Goal: Transaction & Acquisition: Book appointment/travel/reservation

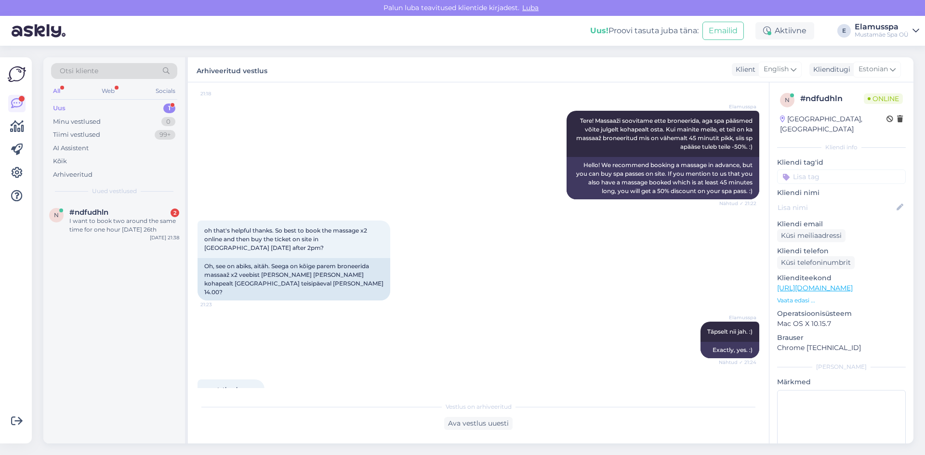
scroll to position [241, 0]
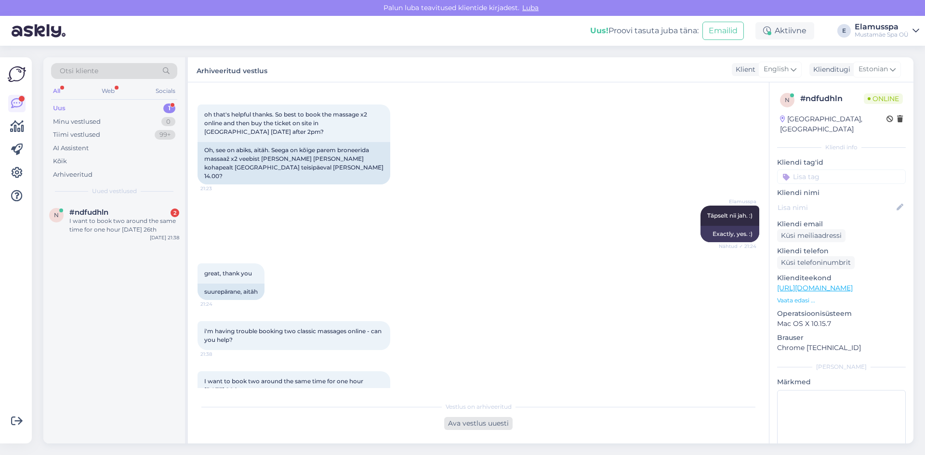
click at [495, 427] on div "Ava vestlus uuesti" at bounding box center [478, 423] width 68 height 13
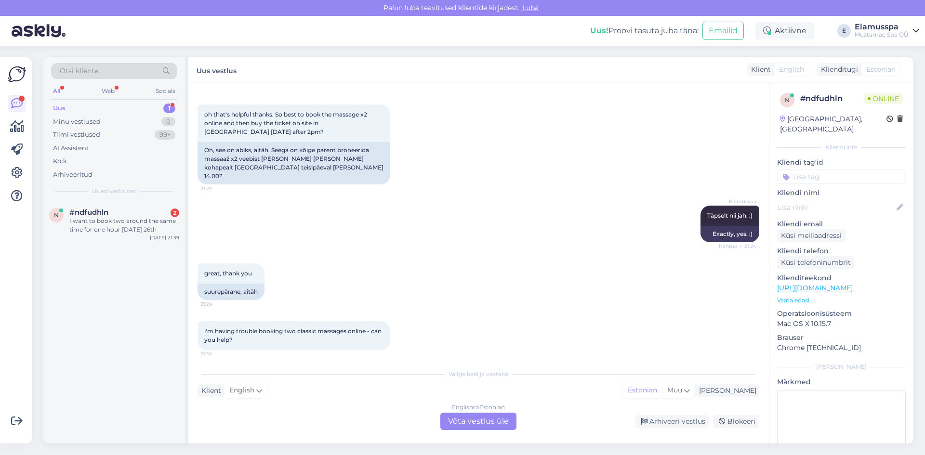
click at [511, 426] on div "English to Estonian Võta vestlus üle" at bounding box center [478, 421] width 76 height 17
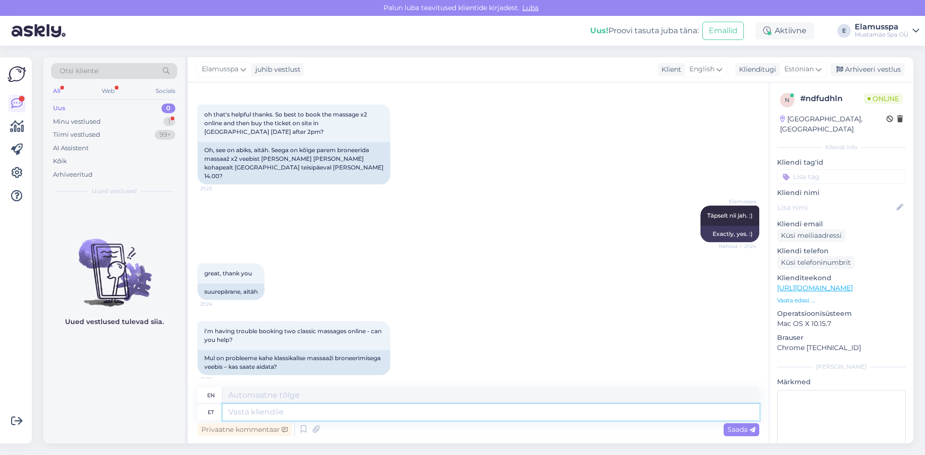
click at [430, 414] on textarea at bounding box center [491, 412] width 537 height 16
type textarea "Mis"
type textarea "What"
type textarea "Mis kuupäeval j"
type textarea "On what date?"
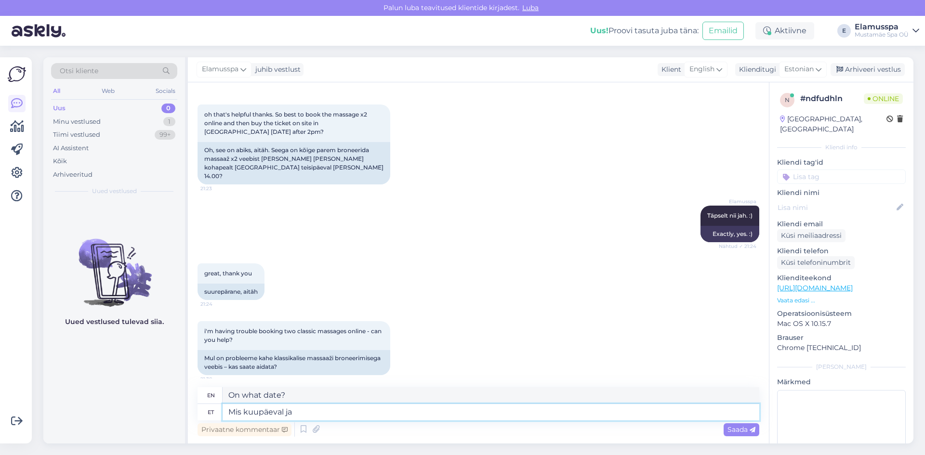
type textarea "Mis kuupäeval ja"
type textarea "On what date and"
type textarea "Mis kuupäeval ja kellaajal"
type textarea "What date and time?"
type textarea "Mis kuupäeval ja kellaajal teile"
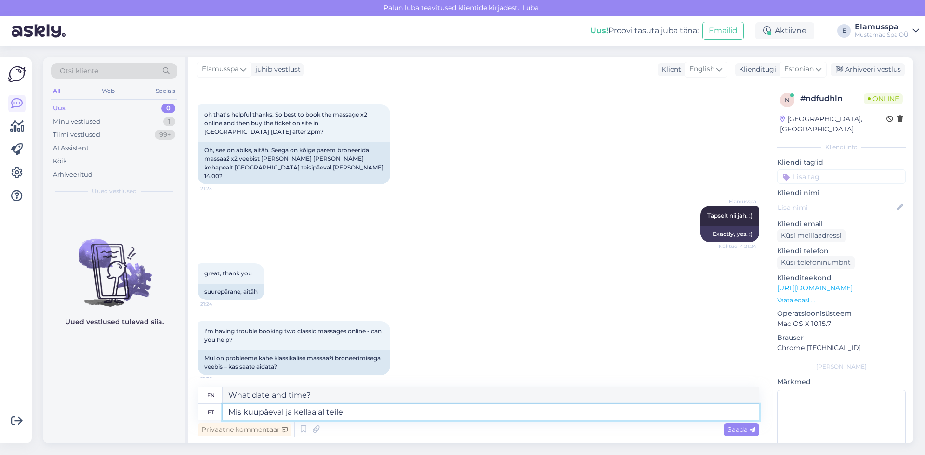
type textarea "What date and time do you"
type textarea "Mis kuupäeval ja kellaajal teile sobib tu"
type textarea "What date and time is convenient for you?"
type textarea "Mis kuupäeval ja kellaajal teile sobib tulla?"
type textarea "What date and time is best for you to come?"
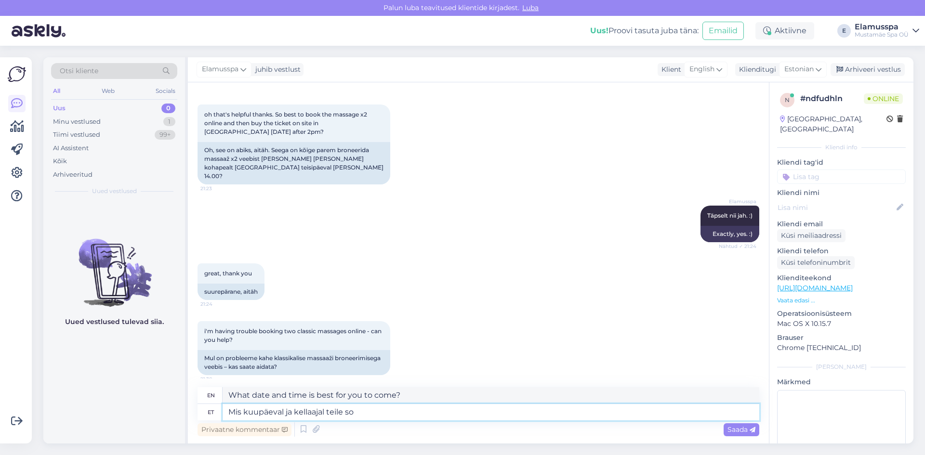
type textarea "Mis kuupäeval ja kellaajal teile s"
type textarea "What date and time is convenient for you?"
type textarea "Mis kuupäeval ja kellaajal teile"
type textarea "What date and time do you"
type textarea "Mis kuupäeval ja kellaajal teile sobiks?"
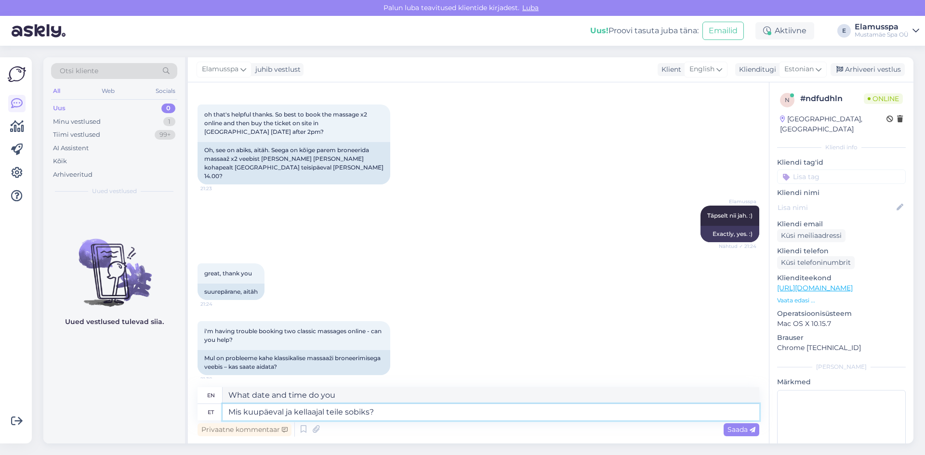
type textarea "What date and time would suit you?"
type textarea "Mis kuupäeval ja kellaajal teile sobiks? :)"
type textarea "What date and time would suit you? :)"
type textarea "Mis kuupäeval ja kellaajal teile sobiks? :)"
click at [735, 433] on span "Saada" at bounding box center [742, 429] width 28 height 9
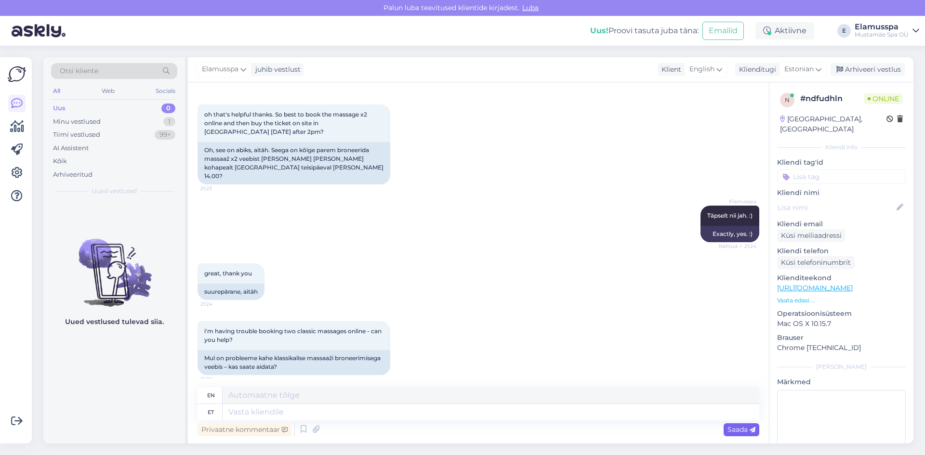
scroll to position [372, 0]
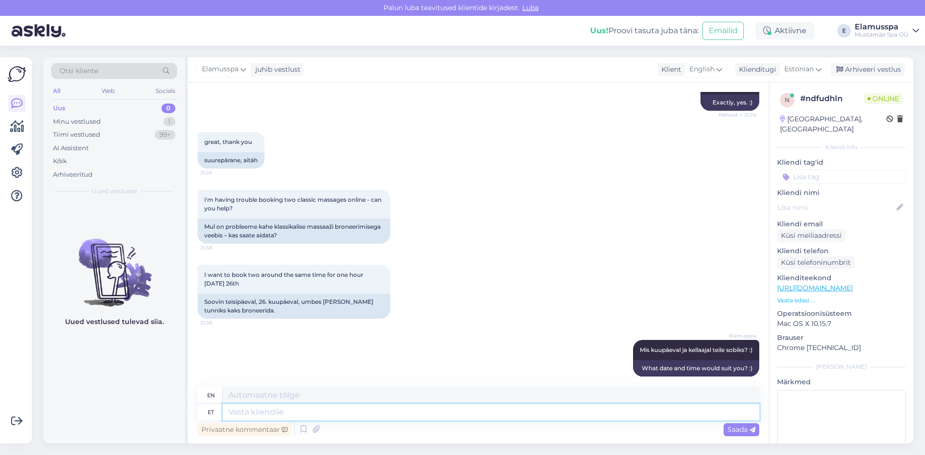
click at [297, 411] on textarea at bounding box center [491, 412] width 537 height 16
type textarea "vabandust,"
type textarea "sorry,"
type textarea "abandust,"
type textarea "abandonment,"
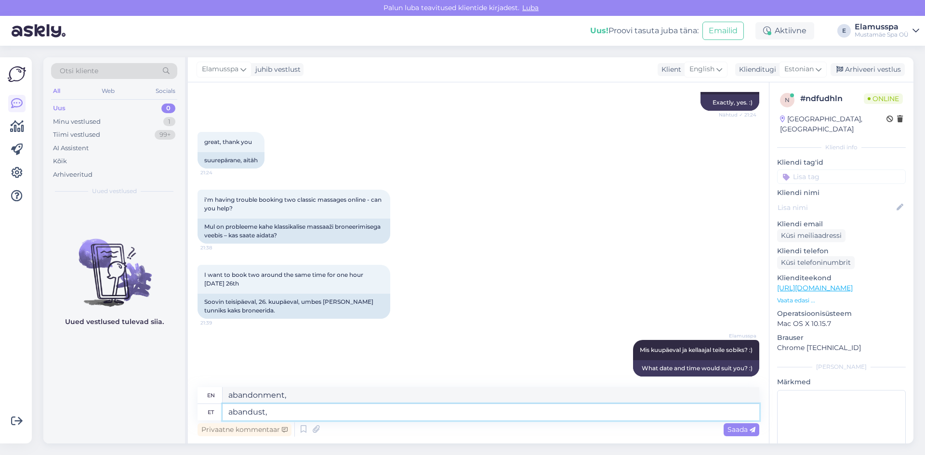
type textarea "Vabandust,"
type textarea "Sorry,"
click at [297, 411] on textarea "Vabandust," at bounding box center [491, 412] width 537 height 16
type textarea "Vabandust, nägijn"
type textarea "Sorry, I see."
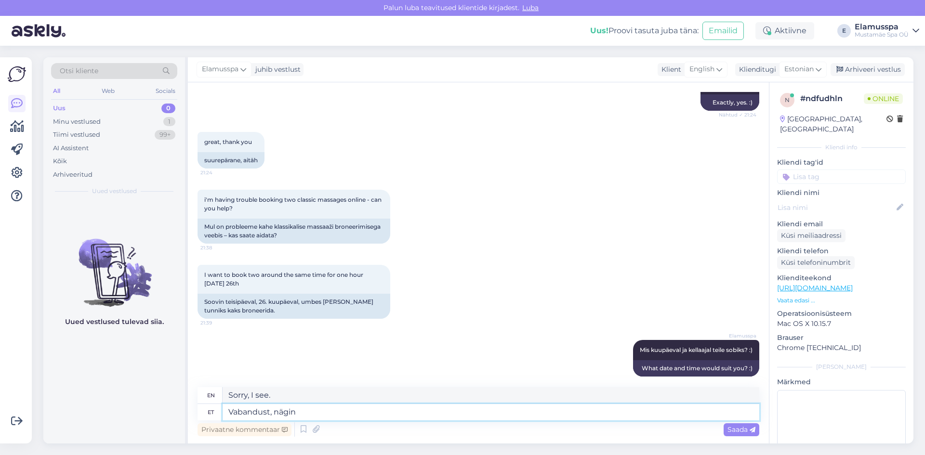
type textarea "Vabandust, nägin"
type textarea "Sorry, I saw."
type textarea "Vabandust, nägin nüüd ka"
type textarea "Sorry, I see now."
type textarea "Vabandust, nägin nüüd ka t"
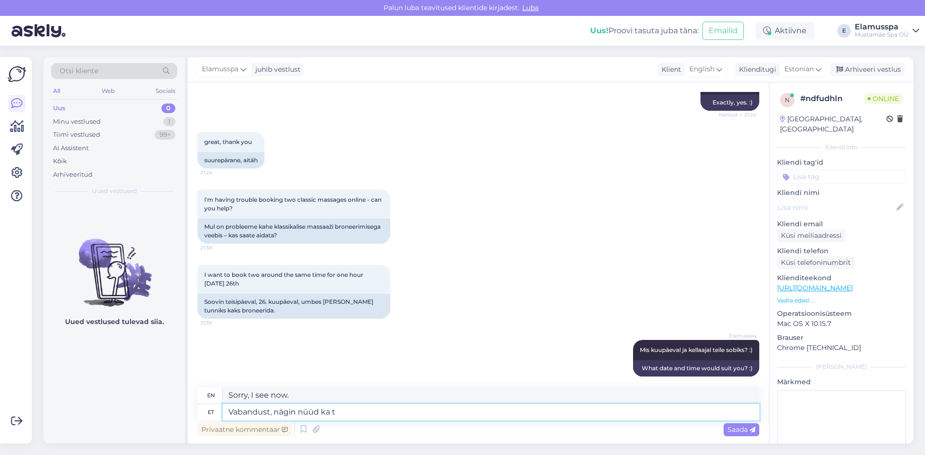
type textarea "Sorry, I see it now too."
type textarea "Vabandust, nägin nüüd [PERSON_NAME]"
type textarea "Sorry, I saw yours now too."
type textarea "Vabandust, nägin nüüd [PERSON_NAME] kirja"
type textarea "Sorry, I just saw your letter."
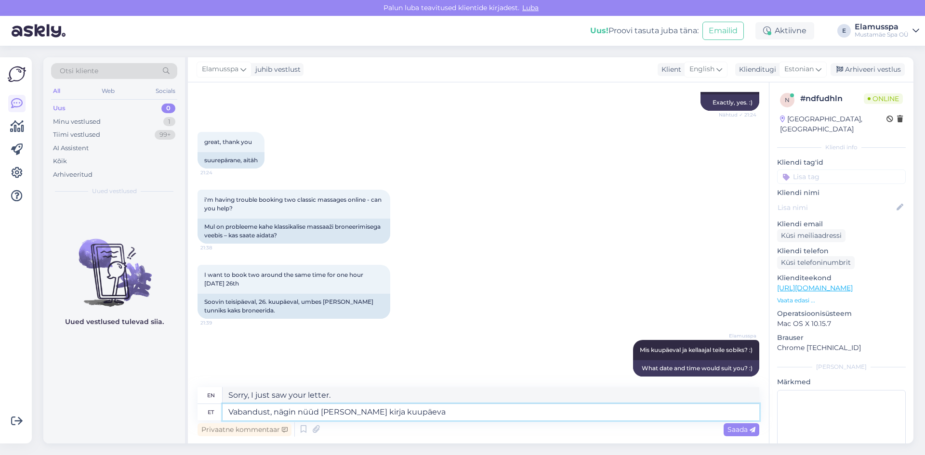
type textarea "Vabandust, nägin nüüd [PERSON_NAME] kirja kuupäeva k"
type textarea "Sorry, I just saw the date of your letter."
type textarea "Vabandust, nägin nüüd [PERSON_NAME] kirja kuupäeva kohta :)"
type textarea "Sorry, I just saw the date of your letter :)"
drag, startPoint x: 463, startPoint y: 417, endPoint x: 423, endPoint y: 413, distance: 39.7
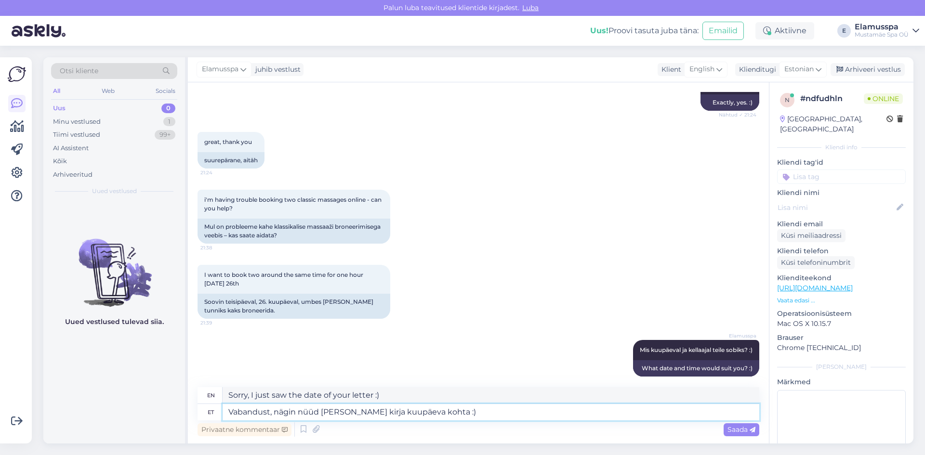
click at [423, 414] on textarea "Vabandust, nägin nüüd [PERSON_NAME] kirja kuupäeva kohta :)" at bounding box center [491, 412] width 537 height 16
type textarea "Vabandust, nägin nüüd [PERSON_NAME] kirja kuua :)päeva koht"
click at [482, 419] on textarea "Vabandust, nägin nüüd [PERSON_NAME] kirja kuua :)päeva koht" at bounding box center [491, 412] width 537 height 16
type textarea "Sorry, I just saw your post on the 6th :) day."
type textarea "Vabandust, nägin nüüd [PERSON_NAME] kirja kuua :)p"
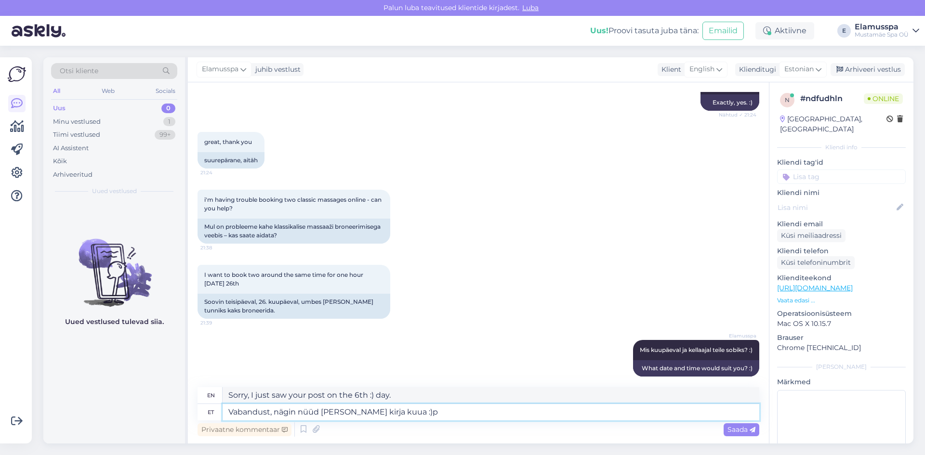
type textarea "Sorry, I just saw your letter a month ago :)"
type textarea "Vabandust, nägin nüüd [PERSON_NAME] kirja kuua"
type textarea "Sorry, I just saw your letter."
type textarea "Vabandust, nägin nüüd [PERSON_NAME] kirja ku"
type textarea "Sorry, I just saw your letter a month ago."
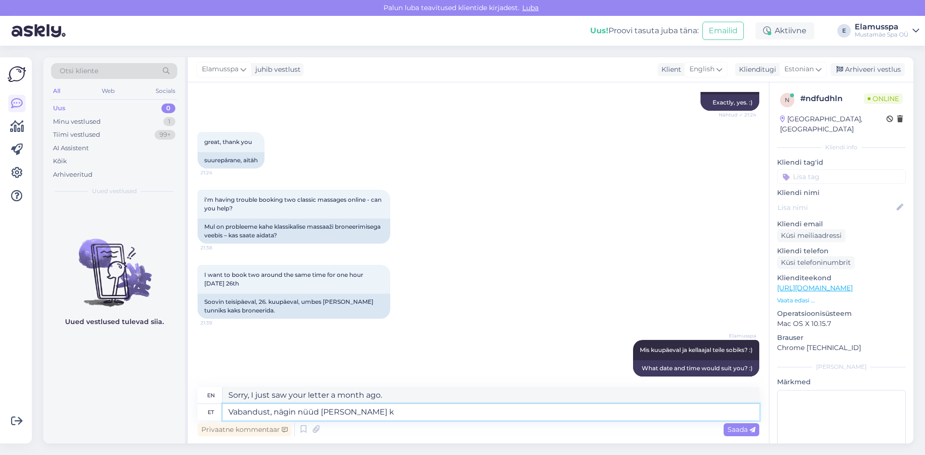
type textarea "Vabandust, nägin nüüd [PERSON_NAME]"
type textarea "Sorry, I just saw your letter."
type textarea "Vabandust, nägin nüüd [PERSON_NAME]"
type textarea "Sorry, I saw yours now too."
type textarea "Vabandust, nägin nüüd ka"
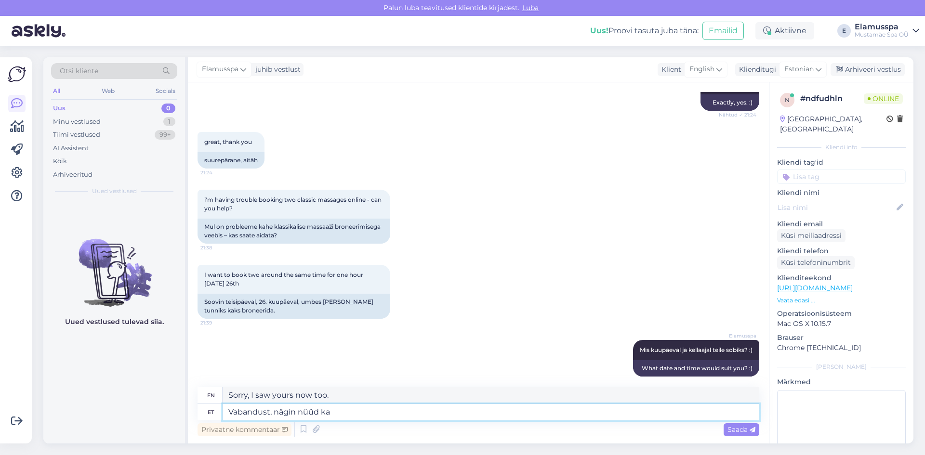
type textarea "Sorry, I see it now too."
type textarea "Vabandust, nägin nüüd ka soovitud"
type textarea "Sorry, I saw what you wanted now."
type textarea "Vabandust, nägin nüüd ka soovitud kuupä"
type textarea "Sorry, I now also saw the month you wanted."
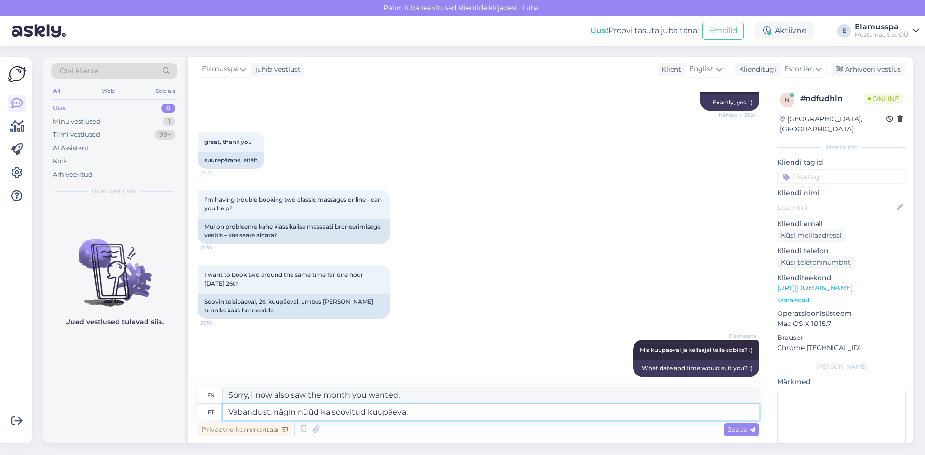
type textarea "Vabandust, nägin nüüd ka soovitud kuupäeva. :"
type textarea "Sorry, I now see the requested date."
type textarea "Vabandust, nägin nüüd ka soovitud kuupäeva. :)"
type textarea "Sorry, I now see the desired date. :)"
type textarea "Vabandust, nägin nüüd ka soovitud kuupäeva. :)"
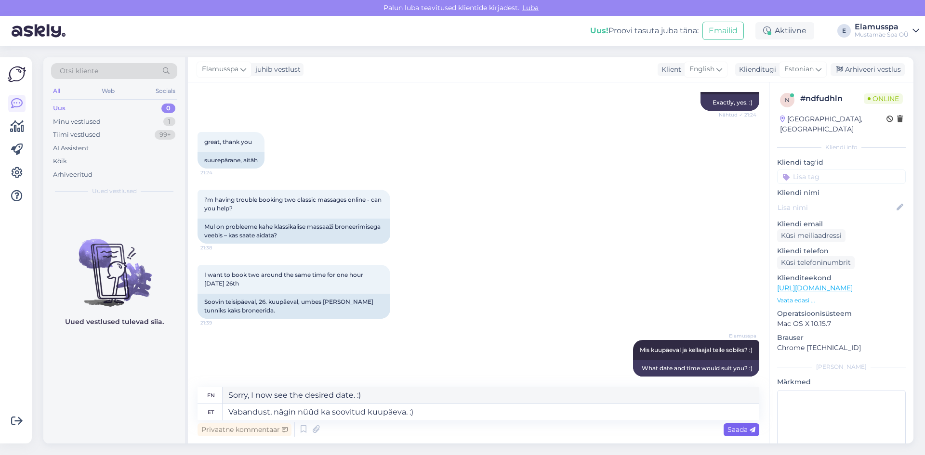
click at [735, 429] on span "Saada" at bounding box center [742, 429] width 28 height 9
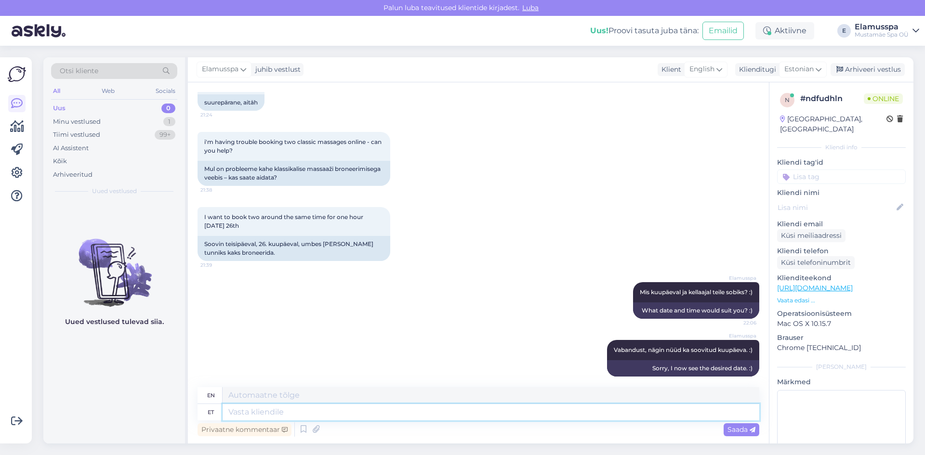
click at [421, 417] on textarea at bounding box center [491, 412] width 537 height 16
type textarea "k"
type textarea "Kahjuks"
type textarea "Unfortunately"
type textarea "Kahjuks 26. a"
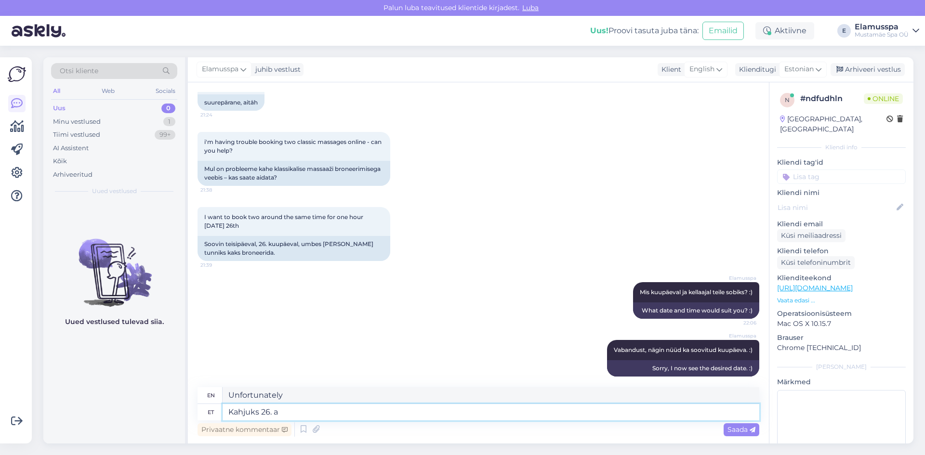
type textarea "Unfortunately 26."
type textarea "Kahjuks [DATE]"
type textarea "Unfortunately, [DATE]"
type textarea "Kahjuks [DATE] on"
type textarea "Unfortunately, [DATE] is"
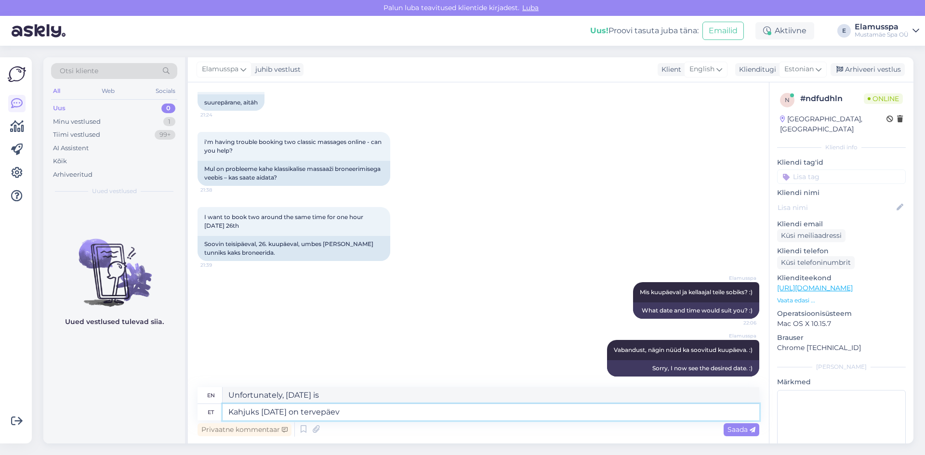
type textarea "Kahjuks [DATE] on tervepäev"
type textarea "Unfortunately, [DATE] is a full day."
type textarea "Kahjuks [DATE] on tervep"
type textarea "Unfortunately, [DATE] is a good day."
type textarea "Kahjuks [DATE] on"
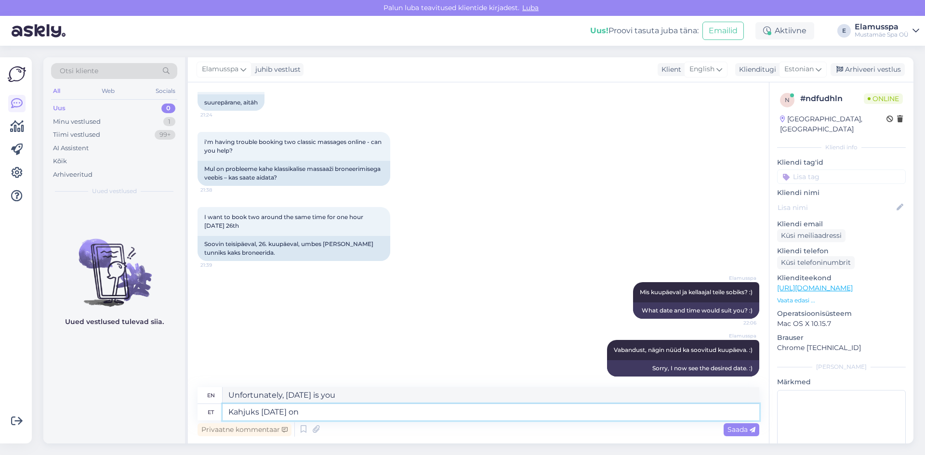
type textarea "Unfortunately, [DATE] is the"
type textarea "Kahjuks [DATE] on v"
type textarea "Unfortunately, [DATE] is"
type textarea "Kahjuks [DATE] on väl"
type textarea "Unfortunately, [DATE] is not"
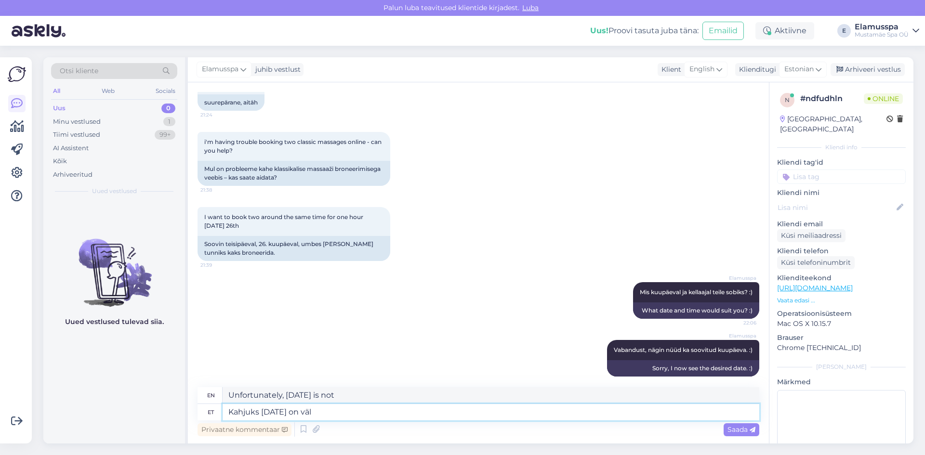
type textarea "Kahjuks [DATE] on välj"
type textarea "Unfortunately, [DATE] is out."
type textarea "Kahjuks [DATE] on välja"
type textarea "Unfortunately, [DATE] is out."
type textarea "Kahjuks [DATE] on välja bro"
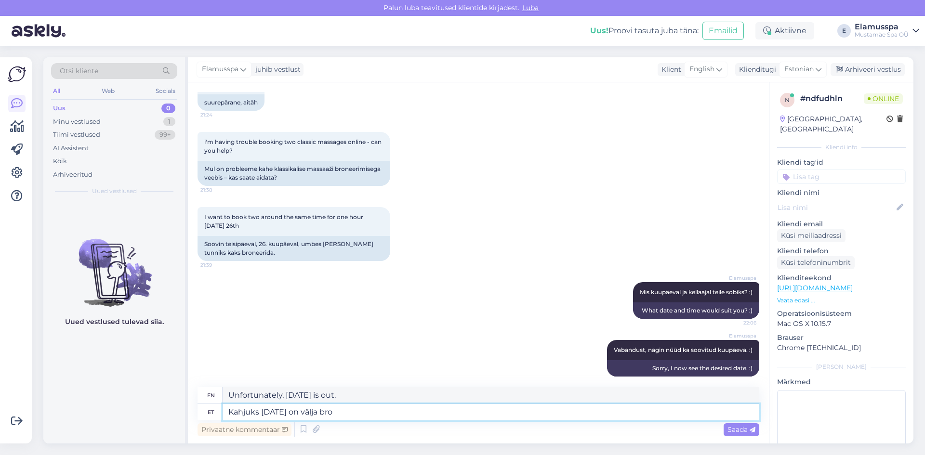
type textarea "Unfortunately, [DATE] is out bro"
type textarea "Kahjuks [DATE] on välja bronee"
type textarea "Unfortunately, [DATE] is out of stock."
type textarea "Kahjuks [DATE] on välja broneeri"
type textarea "Unfortunately, [DATE] is out of bookings."
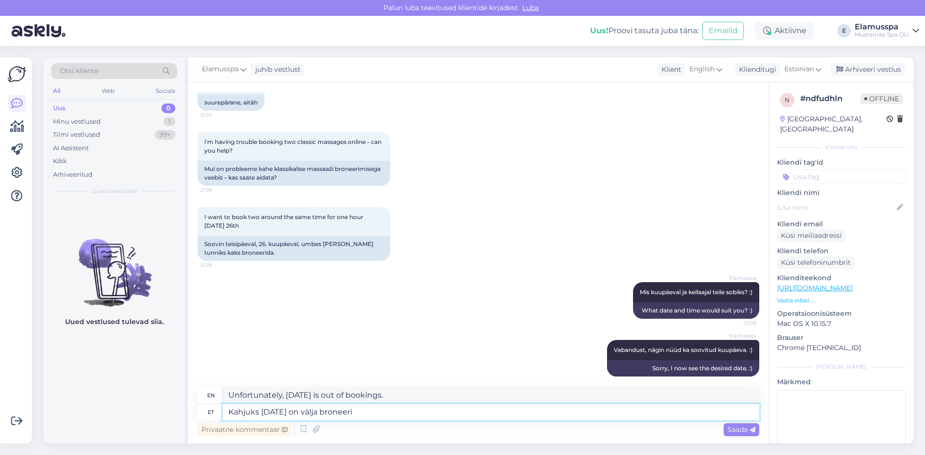
type textarea "Kahjuks [DATE] on välja broneerit"
type textarea "Unfortunately, [DATE] is out of bookings."
type textarea "Kahjuks [DATE] on välja broneeritud"
type textarea "Unfortunately, [DATE] is booked out."
type textarea "Kahjuks [DATE] on välja broneeritud."
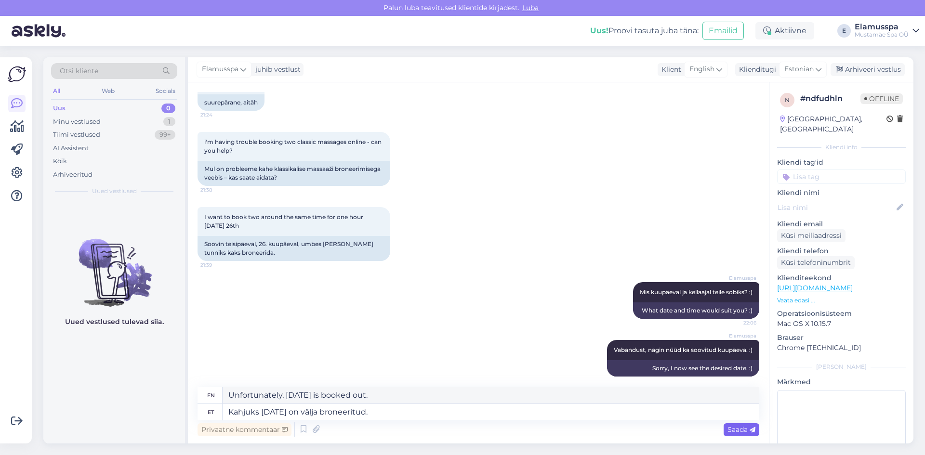
click at [743, 429] on span "Saada" at bounding box center [742, 429] width 28 height 9
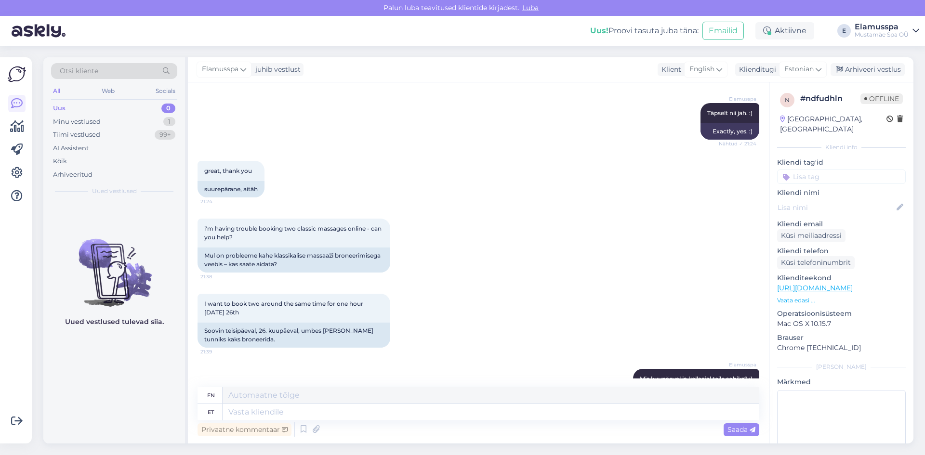
scroll to position [488, 0]
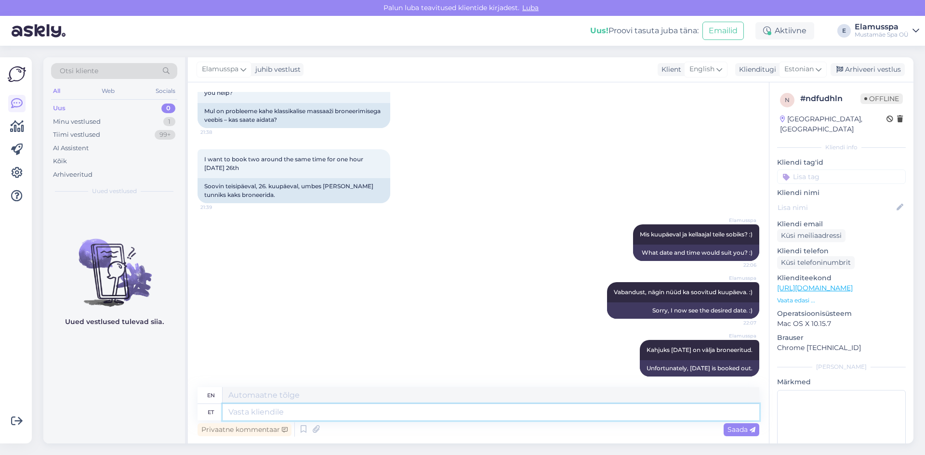
click at [473, 410] on textarea at bounding box center [491, 412] width 537 height 16
type textarea "Kas"
type textarea "Is"
type textarea "Kas teile s"
type textarea "Do you"
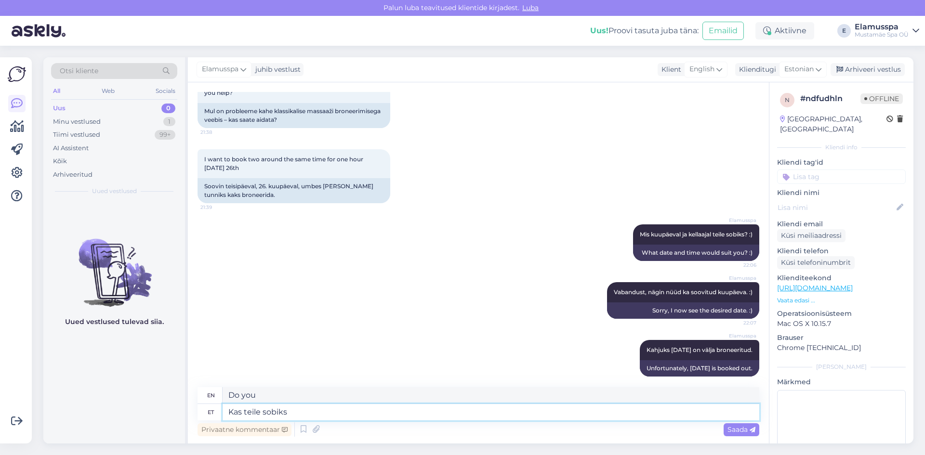
type textarea "Kas teile sobiks"
type textarea "Would it suit you?"
type textarea "Kas teile sobiks ka"
type textarea "Would it suit you too?"
type textarea "Kas teile sobiks ka m"
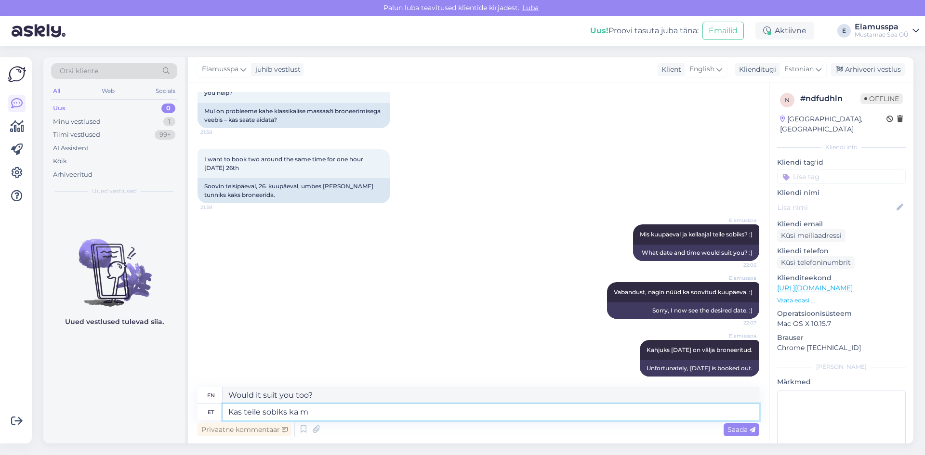
type textarea "Would you also like to"
type textarea "Kas teile sobiks ka"
type textarea "Would it suit you too?"
type textarea "Kas teile sobiks ka 27. au"
type textarea "Would 27 also suit you?"
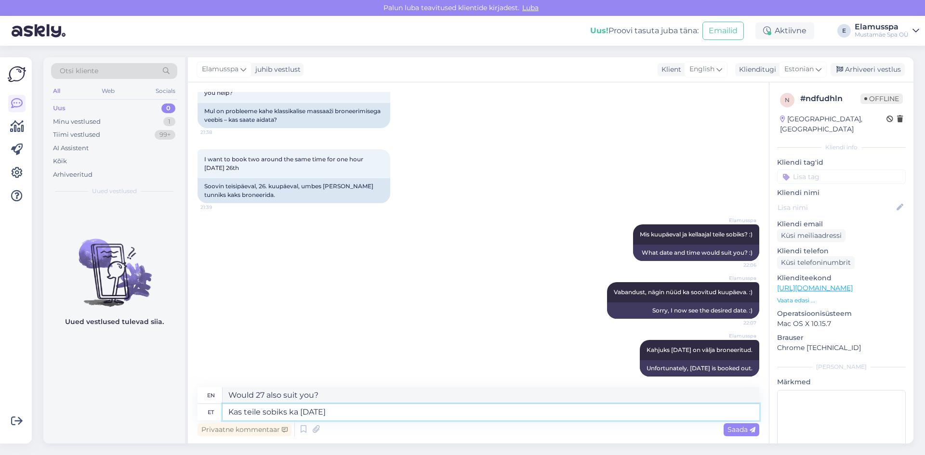
type textarea "Kas teile sobiks ka [DATE]"
type textarea "Would [DATE] also suit you?"
type textarea "Kas teile sobiks ka [DATE][PERSON_NAME]"
type textarea "Would [DATE] be a good day for you?"
type textarea "Kas teile sobiks ka [DATE][PERSON_NAME]?"
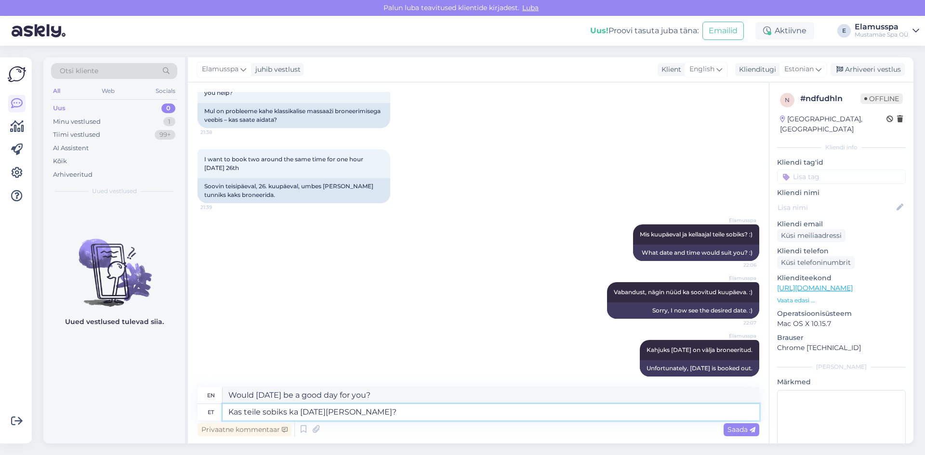
type textarea "Would it be okay for you to come for a massage on [DATE]?"
type textarea "Kas teile sobiks ka [DATE][PERSON_NAME]"
type textarea "Would [DATE] be a good day for you?"
click at [441, 420] on textarea "Kas teile sobiks ka [DATE][PERSON_NAME]" at bounding box center [491, 412] width 537 height 16
click at [460, 378] on div "Elamusspa Kahjuks [DATE] on välja broneeritud. 22:08 Unfortunately, [DATE] is b…" at bounding box center [479, 359] width 562 height 58
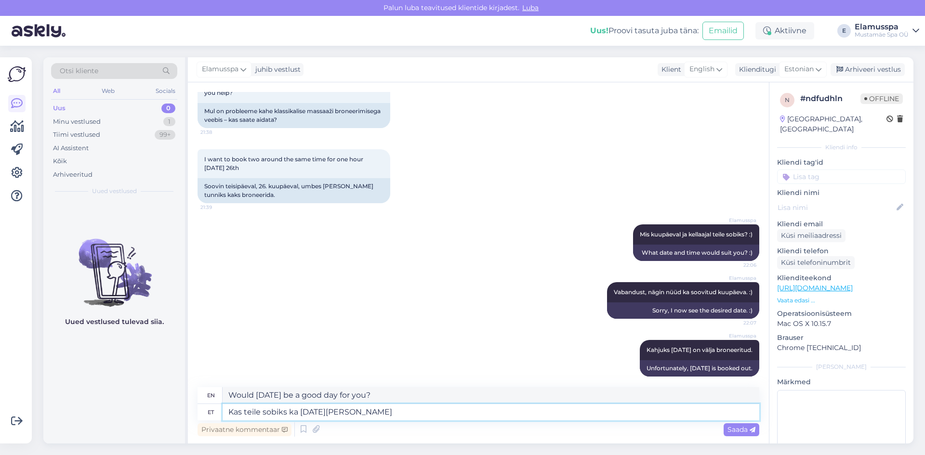
click at [407, 413] on textarea "Kas teile sobiks ka [DATE][PERSON_NAME]" at bounding box center [491, 412] width 537 height 16
type textarea "Kas teile sobiks ka 27."
type textarea "Would [DATE] also suit you?"
type textarea "Kas teile [PERSON_NAME]"
type textarea "Would 27 also suit you?"
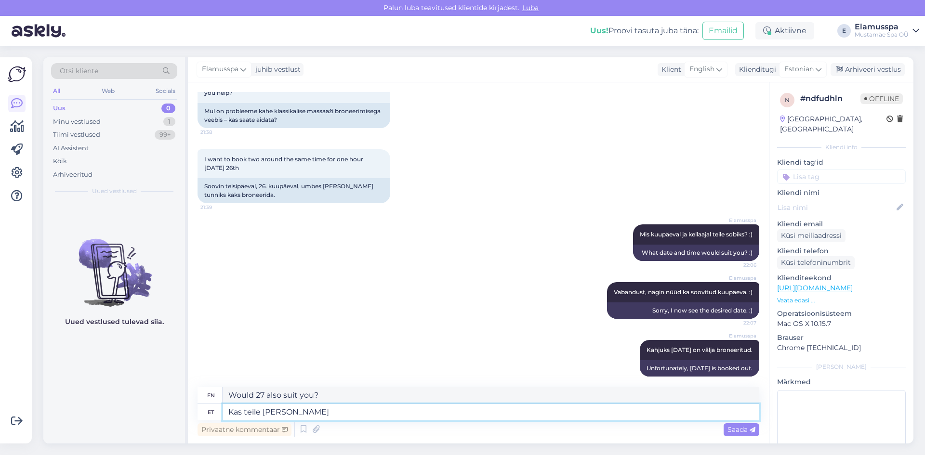
type textarea "Kas teile sobi"
type textarea "Would it suit you too?"
type textarea "Kas tei"
type textarea "Would it suit you?"
type textarea "Kas te"
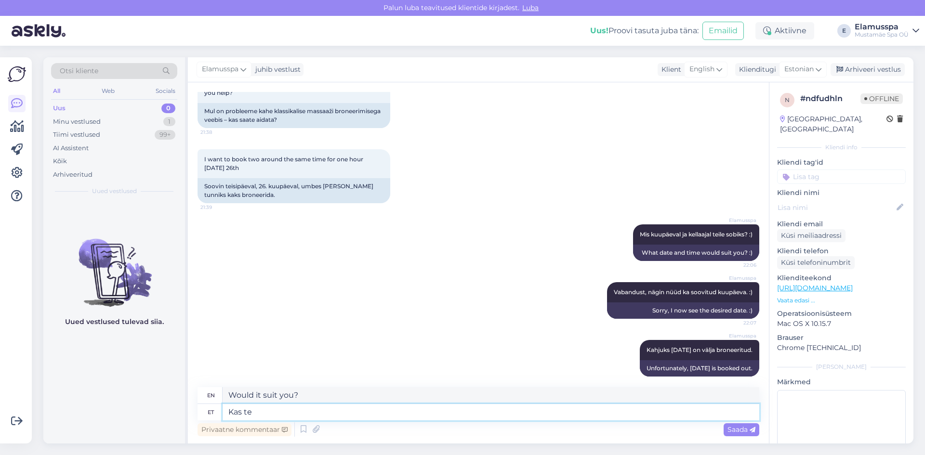
type textarea "Do you"
type textarea "K"
type textarea "Is"
click at [865, 75] on div "Arhiveeri vestlus" at bounding box center [868, 69] width 74 height 13
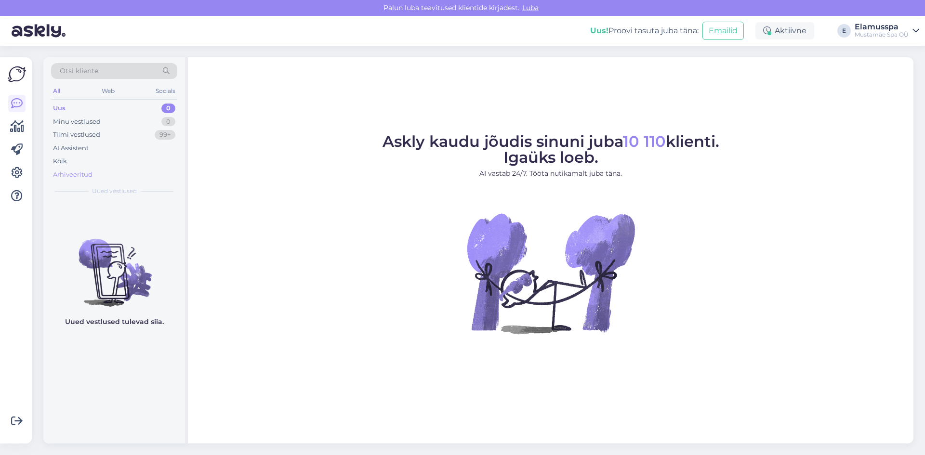
click at [86, 169] on div "Arhiveeritud" at bounding box center [114, 174] width 126 height 13
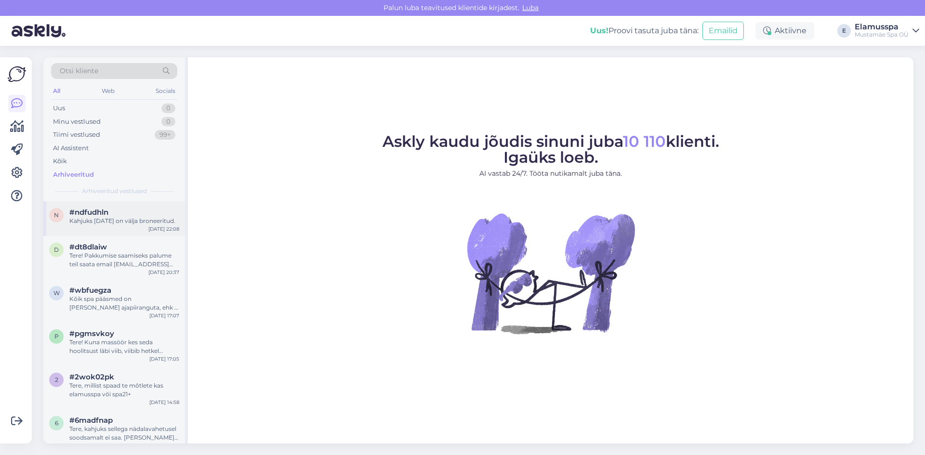
click at [118, 220] on div "Kahjuks [DATE] on välja broneeritud." at bounding box center [124, 221] width 110 height 9
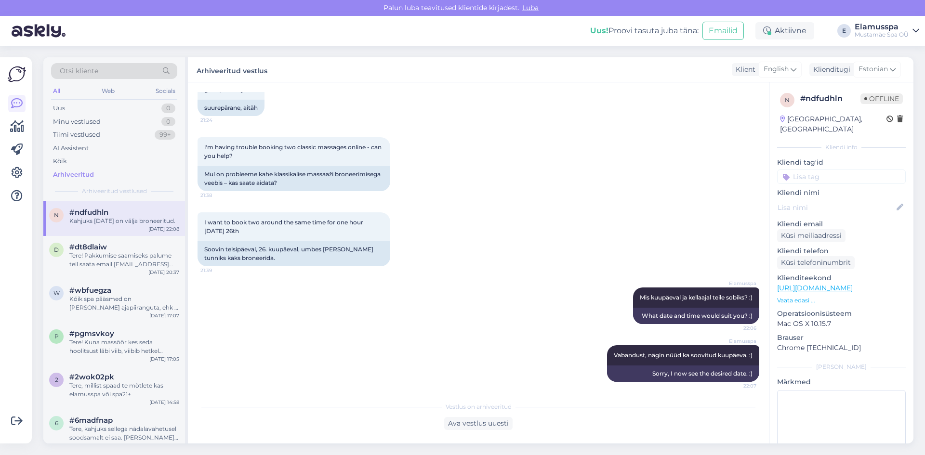
scroll to position [478, 0]
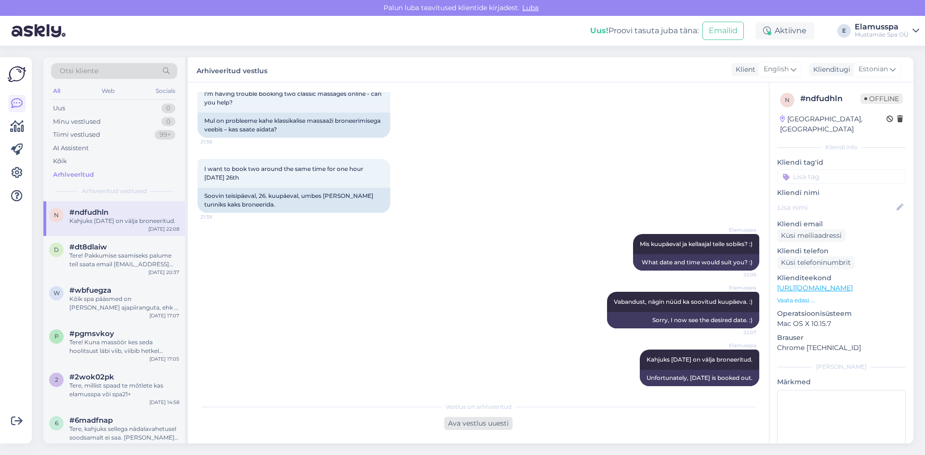
click at [478, 425] on div "Ava vestlus uuesti" at bounding box center [478, 423] width 68 height 13
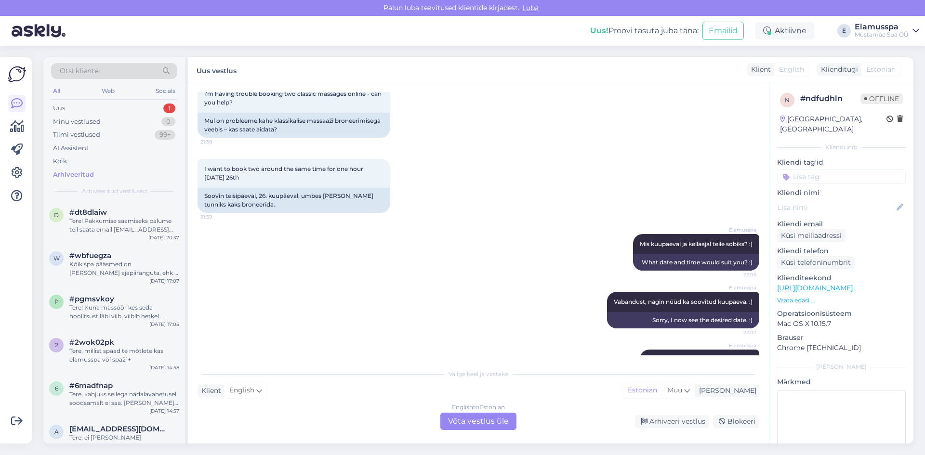
click at [491, 419] on div "English to Estonian Võta vestlus üle" at bounding box center [478, 421] width 76 height 17
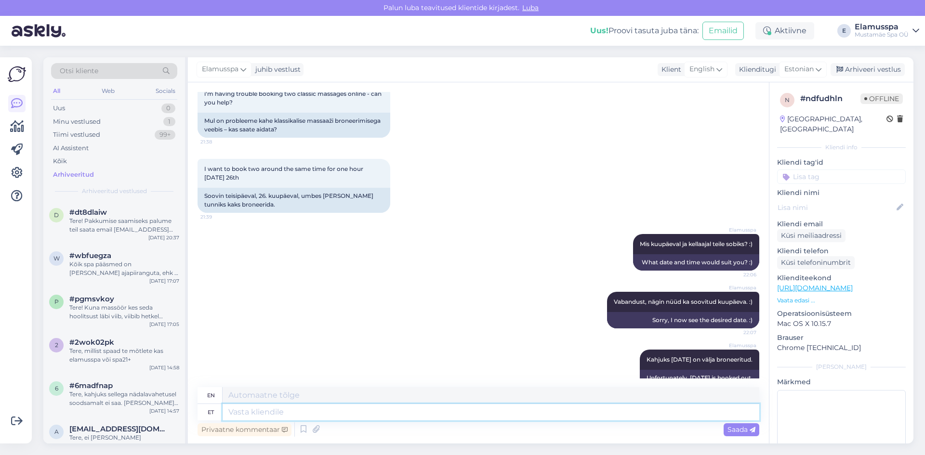
click at [369, 417] on textarea at bounding box center [491, 412] width 537 height 16
type textarea "Kui t"
type textarea "If"
type textarea "Kui te"
type textarea "If you"
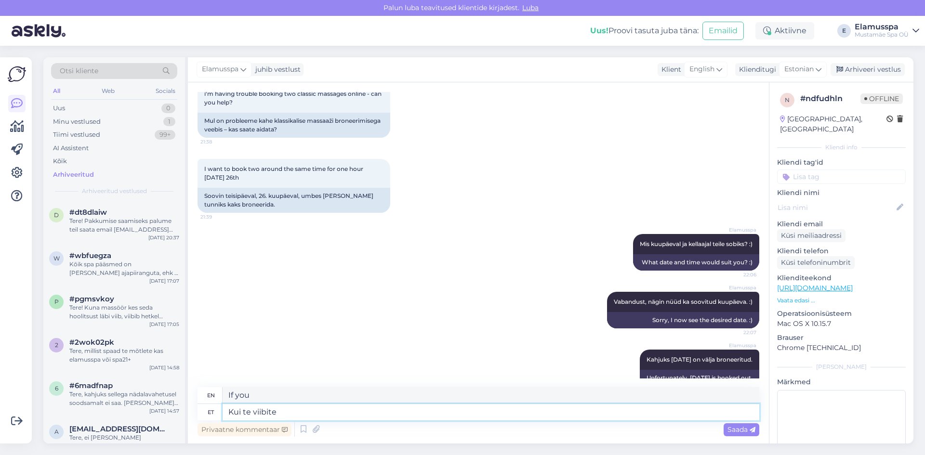
type textarea "Kui te viibite"
type textarea "If you are staying"
type textarea "Kui te viibite Tallinnas"
type textarea "If you are staying in Tallinn"
type textarea "Kui te viibite Tallinnas pikemalt, s"
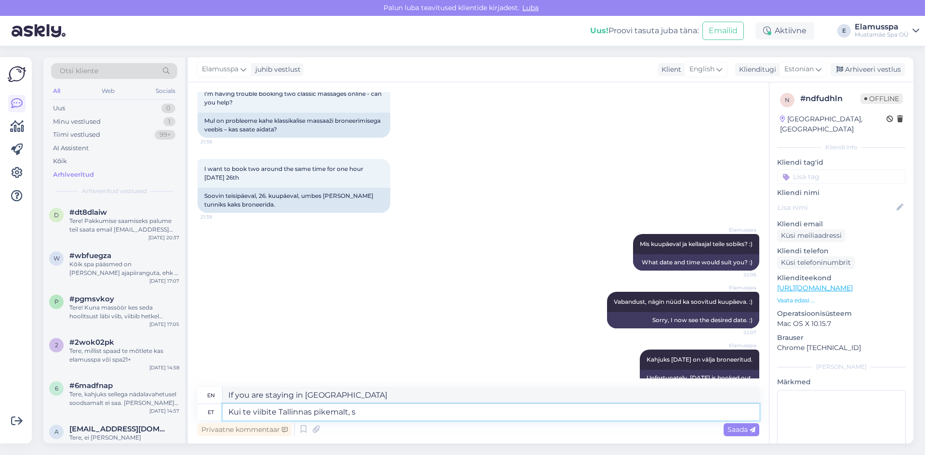
type textarea "If you are staying in Tallinn for a longer period of time,"
type textarea "Kui te viibite Tallinnas pikemalt, siis võime br"
type textarea "If you are staying in Tallinn for a longer period of time, we can"
type textarea "Kui te viibite Tallinnas pikemalt, siis võime broneerida"
type textarea "If you are staying in Tallinn for a longer period, we can book"
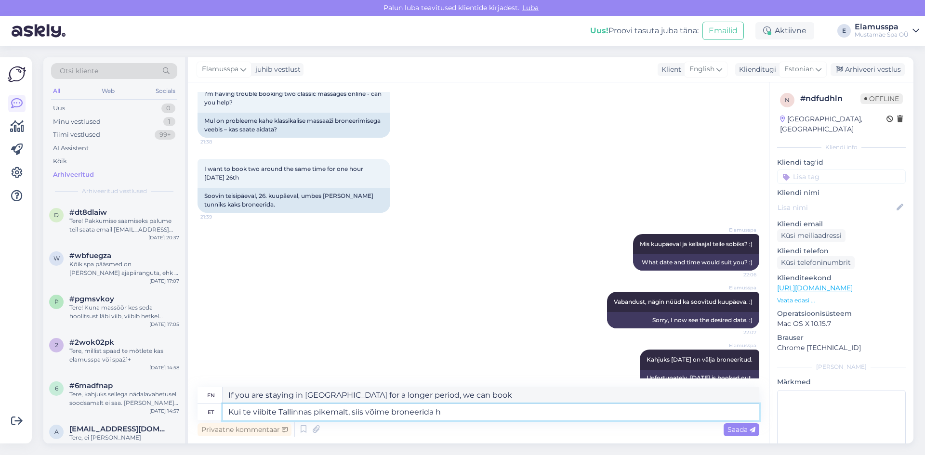
type textarea "Kui te viibite Tallinnas pikemalt, siis võime broneerida"
type textarea "If you are staying in Tallinn for a longer period, we can book"
type textarea "Kui te viibite Tallinnas pikemalt, siis võime broneerida teile"
type textarea "If you are staying in Tallinn for a longer period of time, we can book for you"
type textarea "Kui te viibite Tallinnas pikemalt, siis võime broneerida teile hoolitsused m"
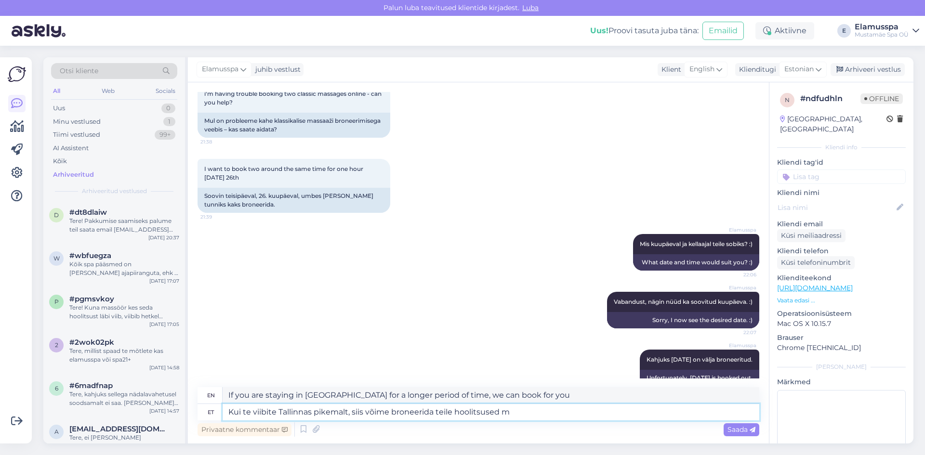
type textarea "If you are staying in Tallinn for a longer period of time, we can book treatmen…"
type textarea "Kui te viibite Tallinnas pikemalt, siis võime broneerida teile hoolitsused mõne…"
type textarea "If you are staying in Tallinn for a longer period, we can book treatments for y…"
type textarea "Kui te viibite Tallinnas pikemalt, siis võime broneerida teile hoolitsused mõne…"
type textarea "If you are staying in Tallinn for a longer period, we can book your treatments …"
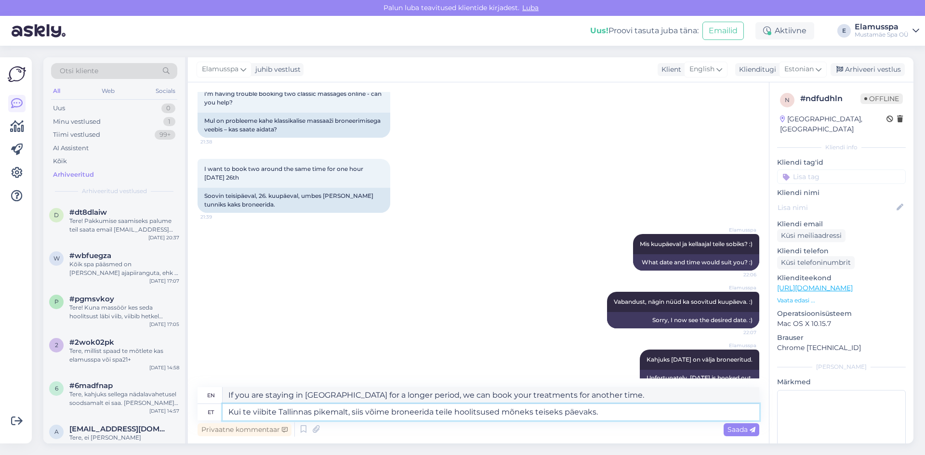
type textarea "Kui te viibite Tallinnas pikemalt, siis võime broneerida teile hoolitsused mõne…"
type textarea "If you are staying in Tallinn for a longer period, we can book your treatments …"
type textarea "Kui te viibite Tallinnas pikemalt, siis võime broneerida teile hoolitsused mõne…"
type textarea "If you are staying in Tallinn for a longer period, we can book your treatments …"
type textarea "Kui te viibite Tallinnas pikemalt, siis võime broneerida teile hoolitsused mõne…"
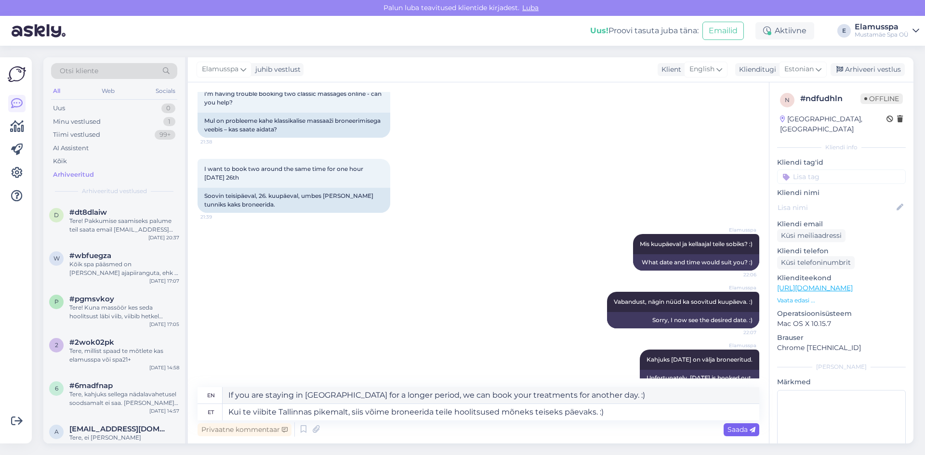
drag, startPoint x: 736, startPoint y: 429, endPoint x: 654, endPoint y: 384, distance: 93.8
click at [736, 428] on span "Saada" at bounding box center [742, 429] width 28 height 9
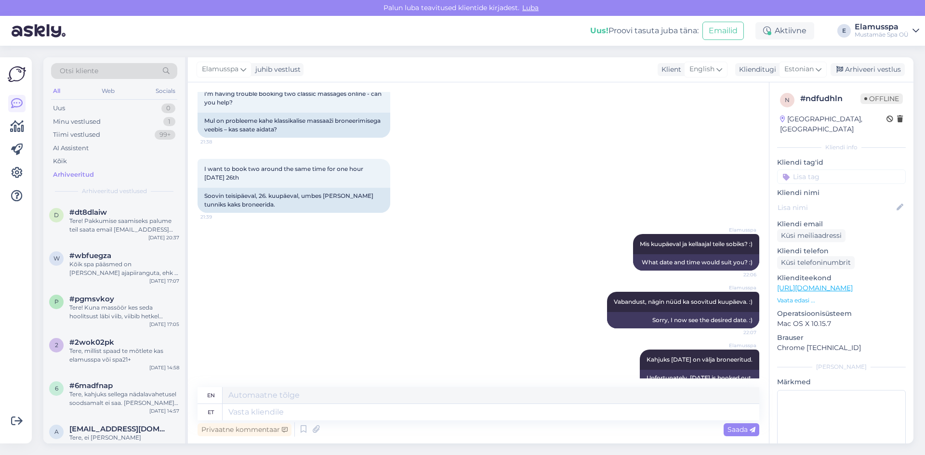
scroll to position [563, 0]
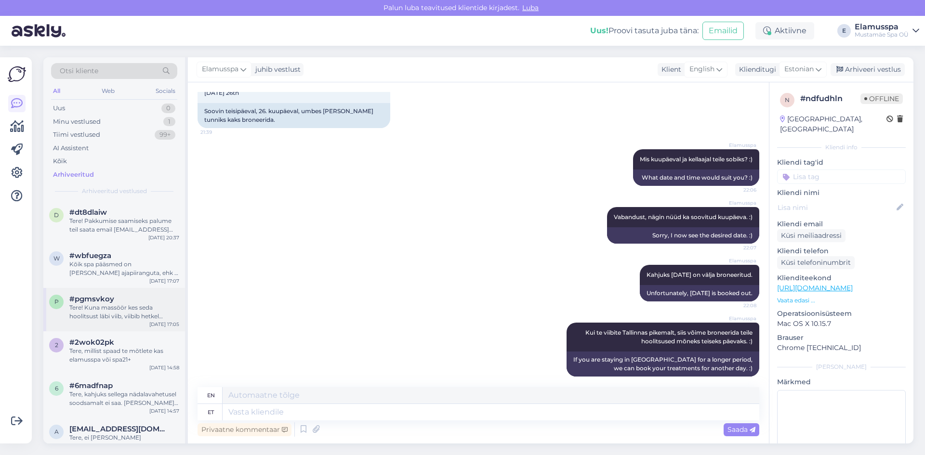
click at [158, 318] on div "Tere! Kuna massöör kes seda hoolitsust läbi viib, viibib hetkel puhkusel. :)" at bounding box center [124, 312] width 110 height 17
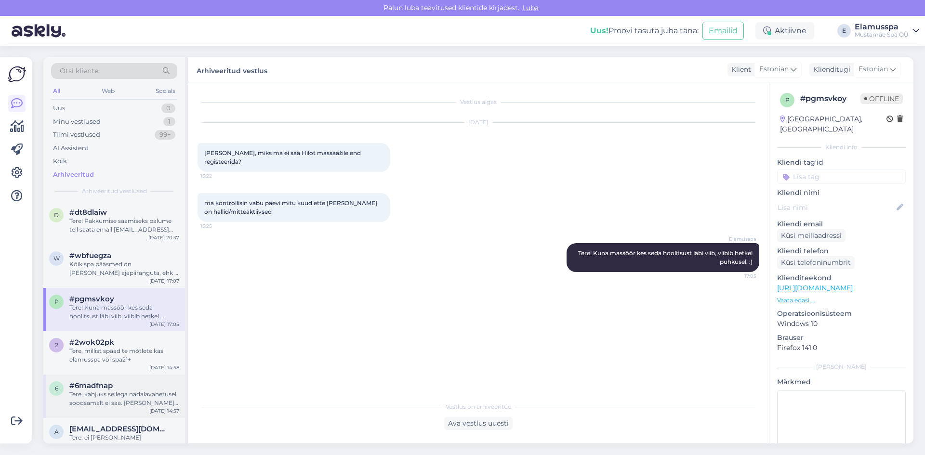
click at [155, 396] on div "Tere, kahjuks sellega nädalavahetusel soodsamalt ei saa. Mõnda kinkekaarti ei s…" at bounding box center [124, 398] width 110 height 17
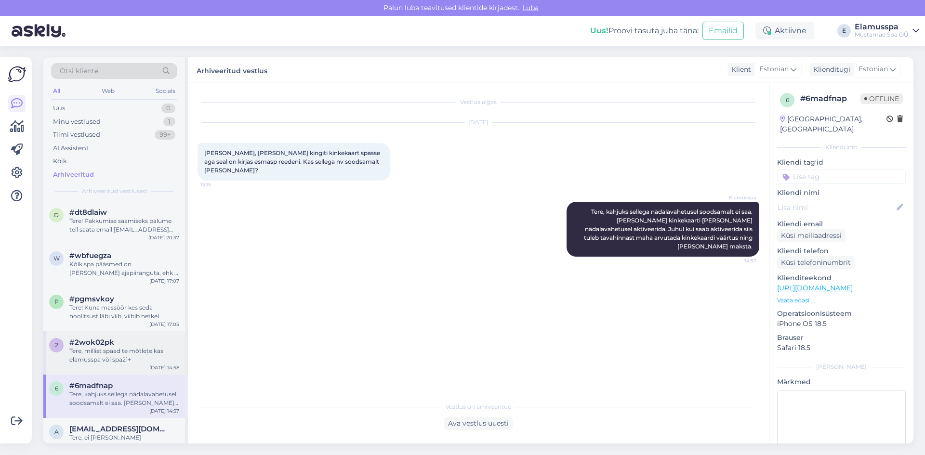
scroll to position [145, 0]
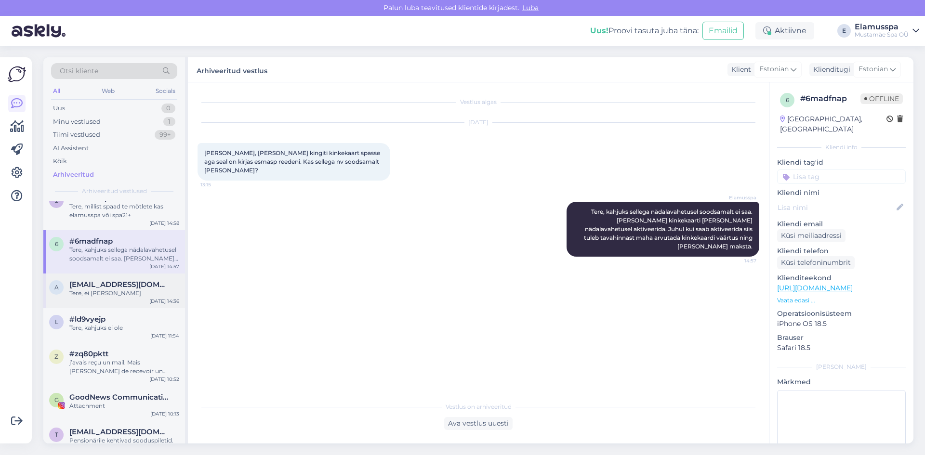
click at [120, 294] on div "Tere, ei ole vaja" at bounding box center [124, 293] width 110 height 9
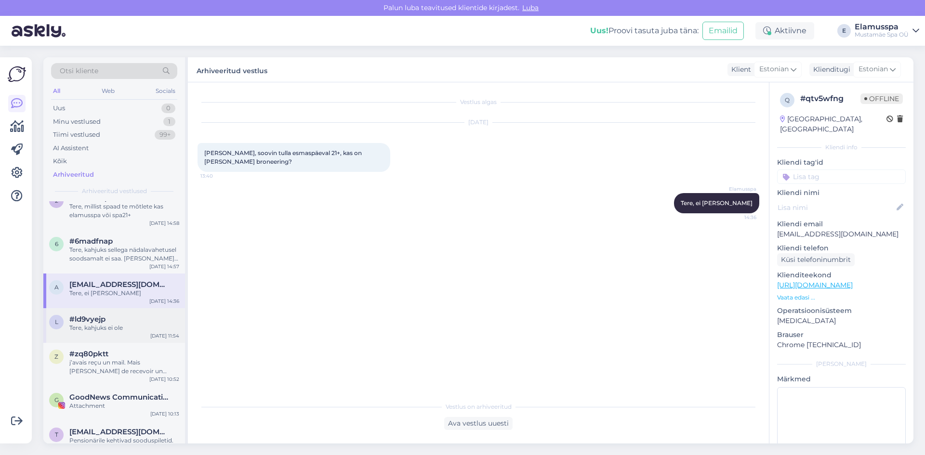
click at [142, 320] on div "#ld9vyejp" at bounding box center [124, 319] width 110 height 9
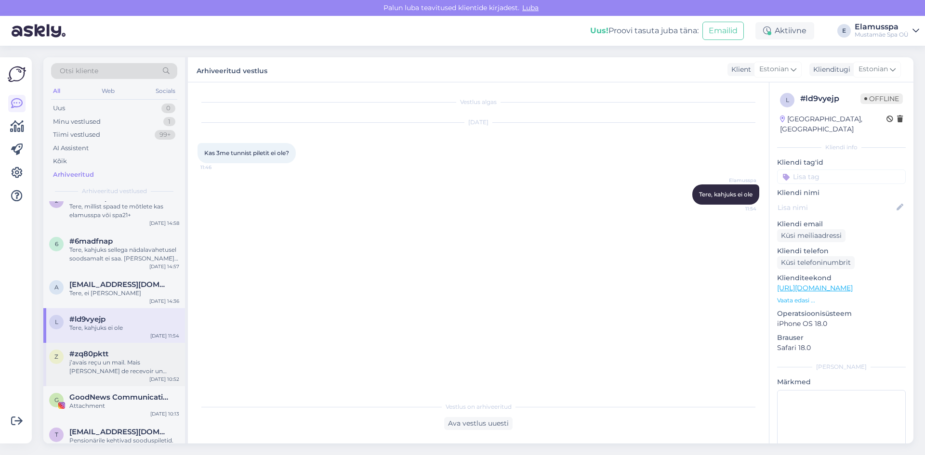
click at [127, 361] on div "j’avais reçu un mail. Mais je viens de recevoir un autre mail pour confirmer. S…" at bounding box center [124, 366] width 110 height 17
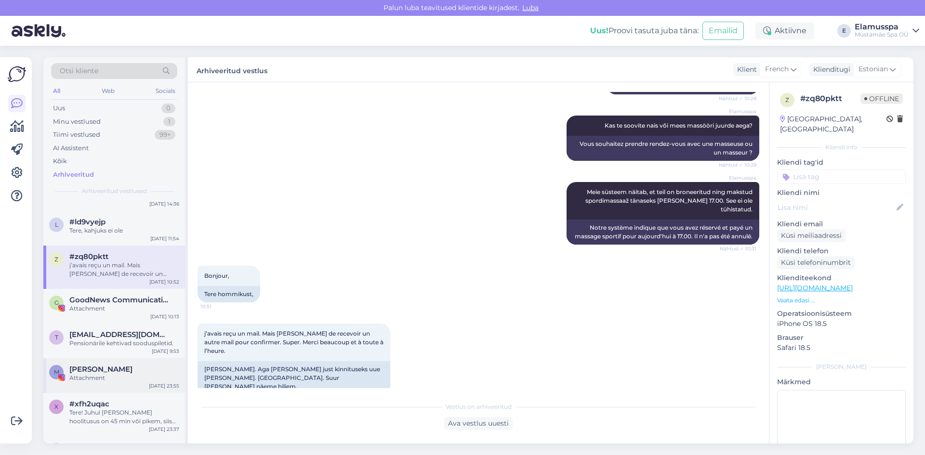
scroll to position [289, 0]
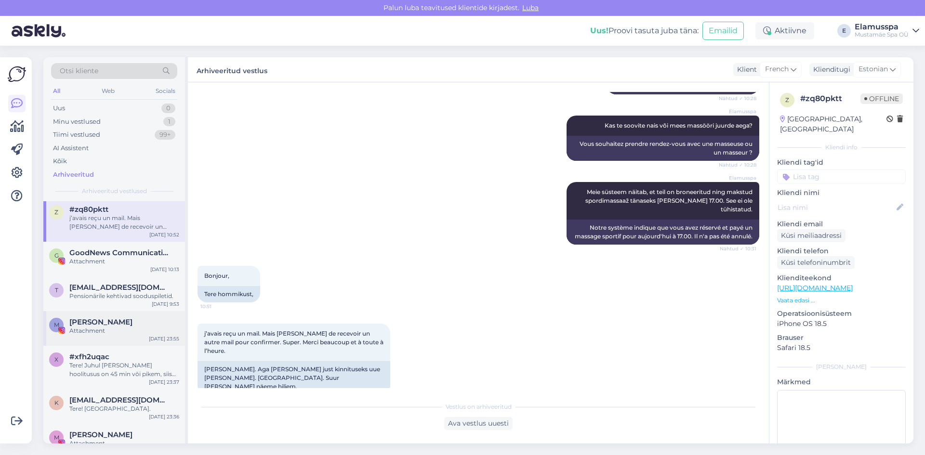
click at [109, 337] on div "M Margit Kurn Attachment Aug 23 23:55" at bounding box center [114, 328] width 142 height 35
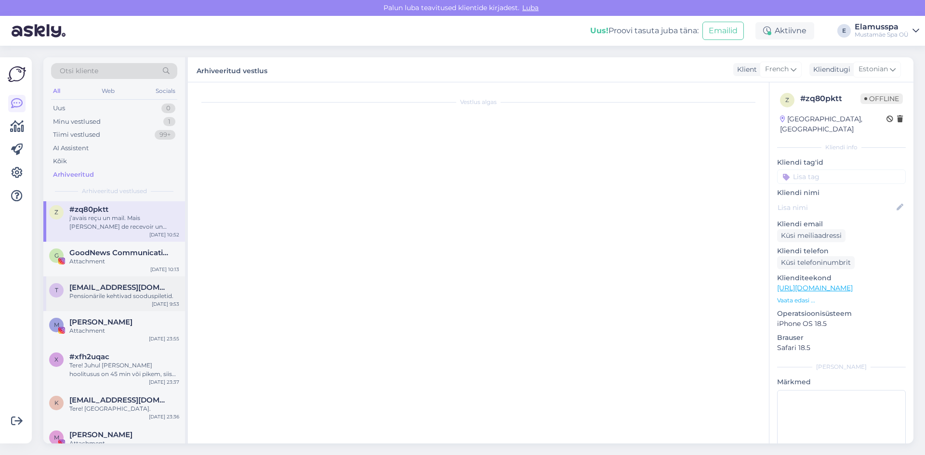
scroll to position [9673, 0]
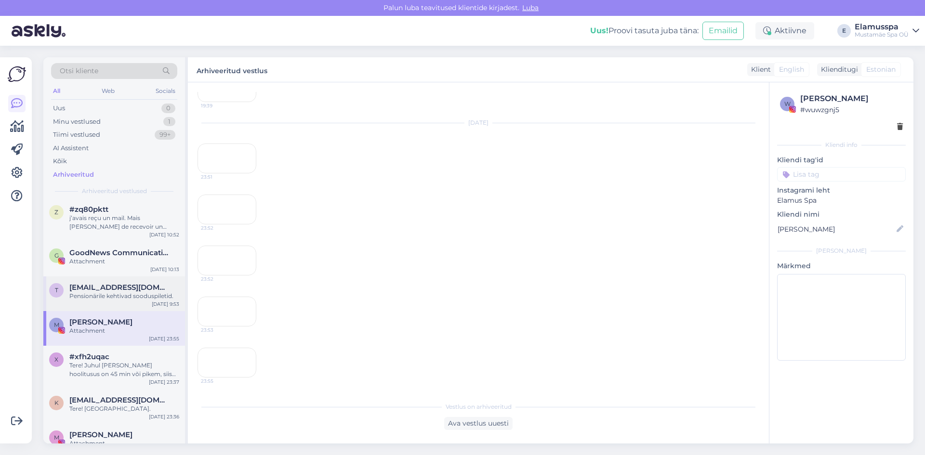
click at [115, 294] on div "Pensionärile kehtivad sooduspiletid." at bounding box center [124, 296] width 110 height 9
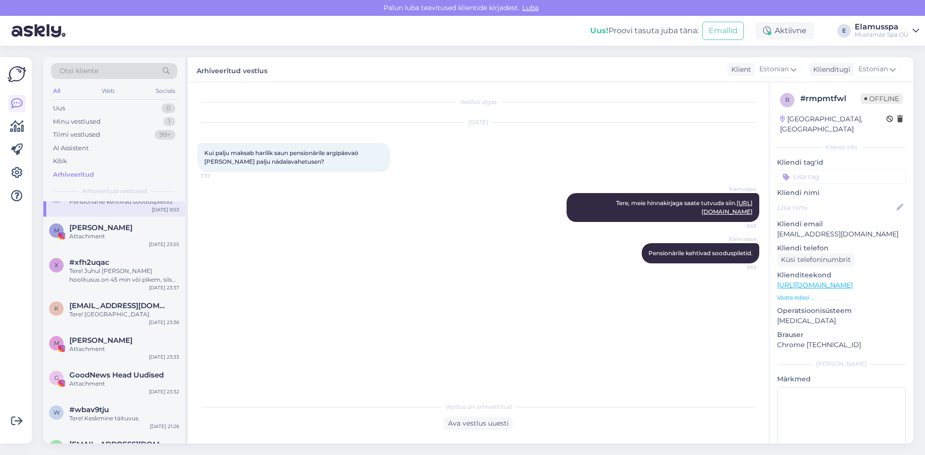
scroll to position [385, 0]
click at [136, 308] on span "krissu.vaat@gmail.com" at bounding box center [119, 304] width 100 height 9
